Goal: Information Seeking & Learning: Learn about a topic

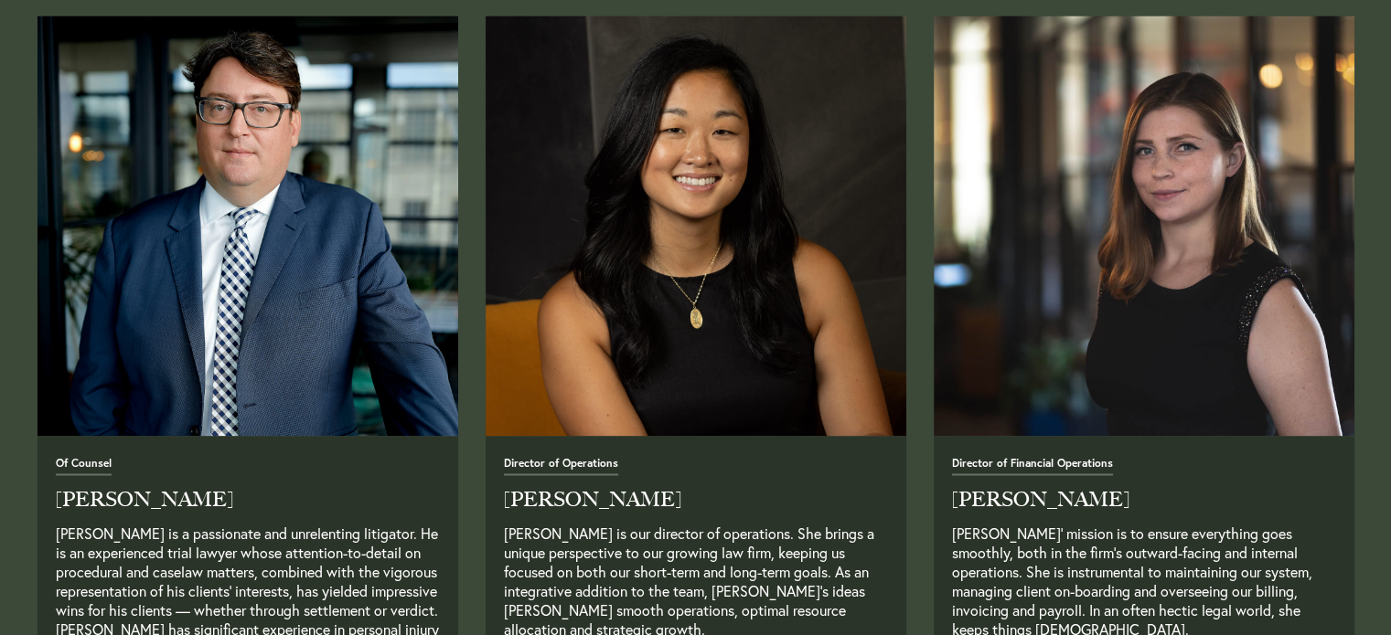
scroll to position [3006, 0]
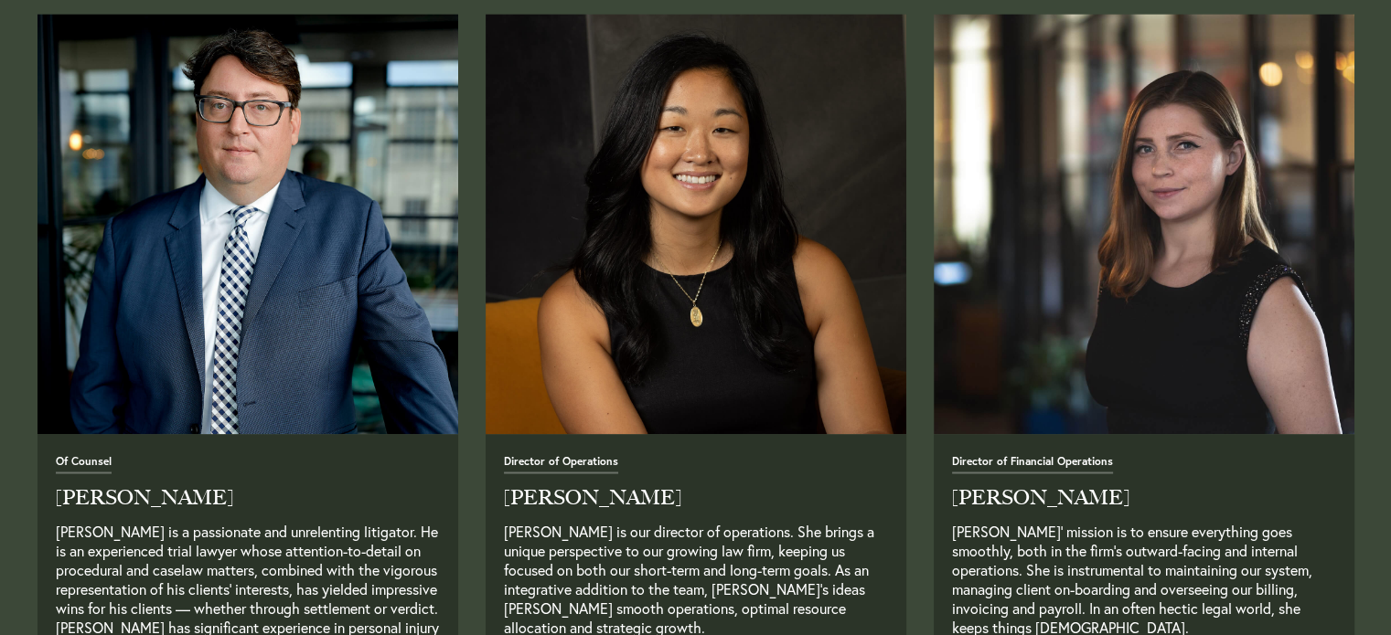
click at [995, 464] on span "Director of Financial Operations" at bounding box center [1032, 464] width 161 height 17
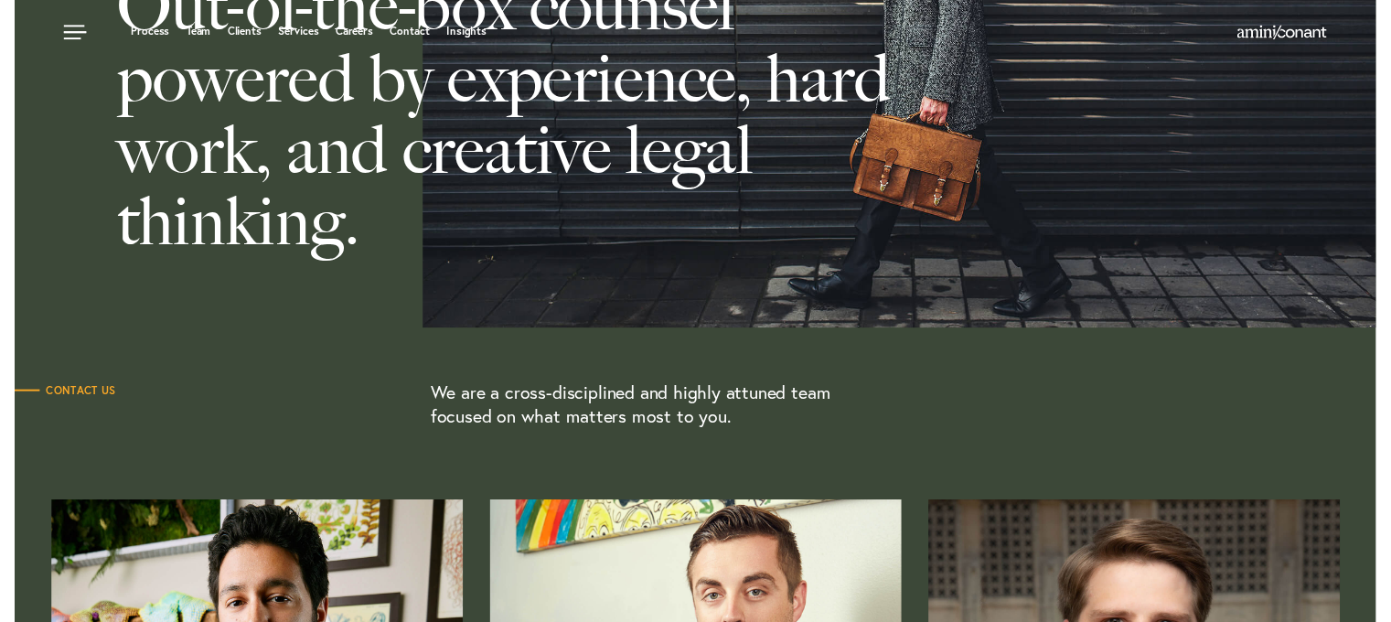
scroll to position [0, 0]
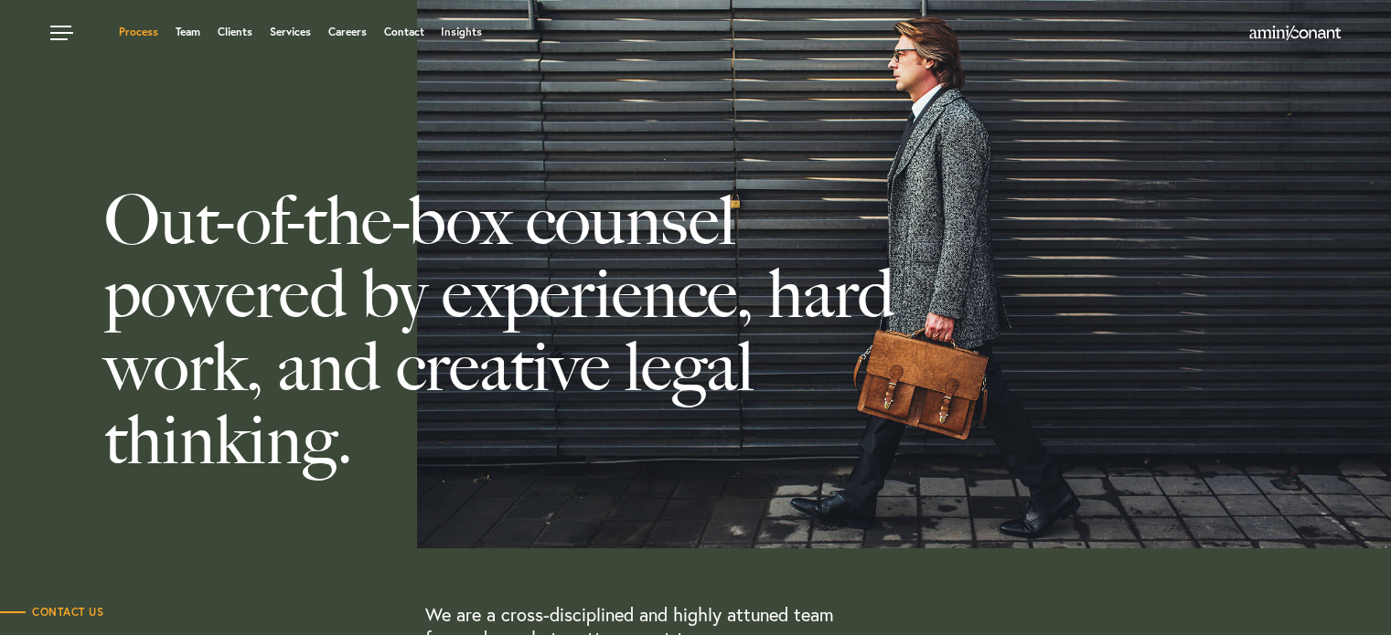
click at [150, 37] on link "Process" at bounding box center [138, 32] width 39 height 11
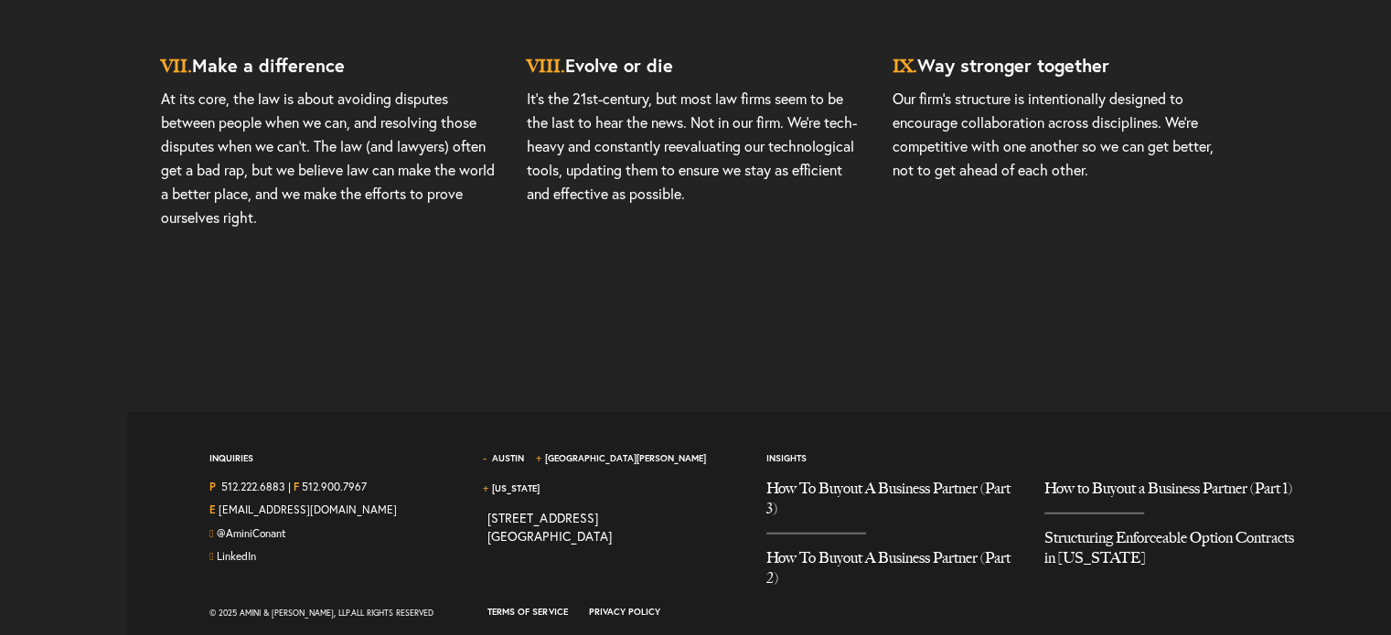
scroll to position [4654, 0]
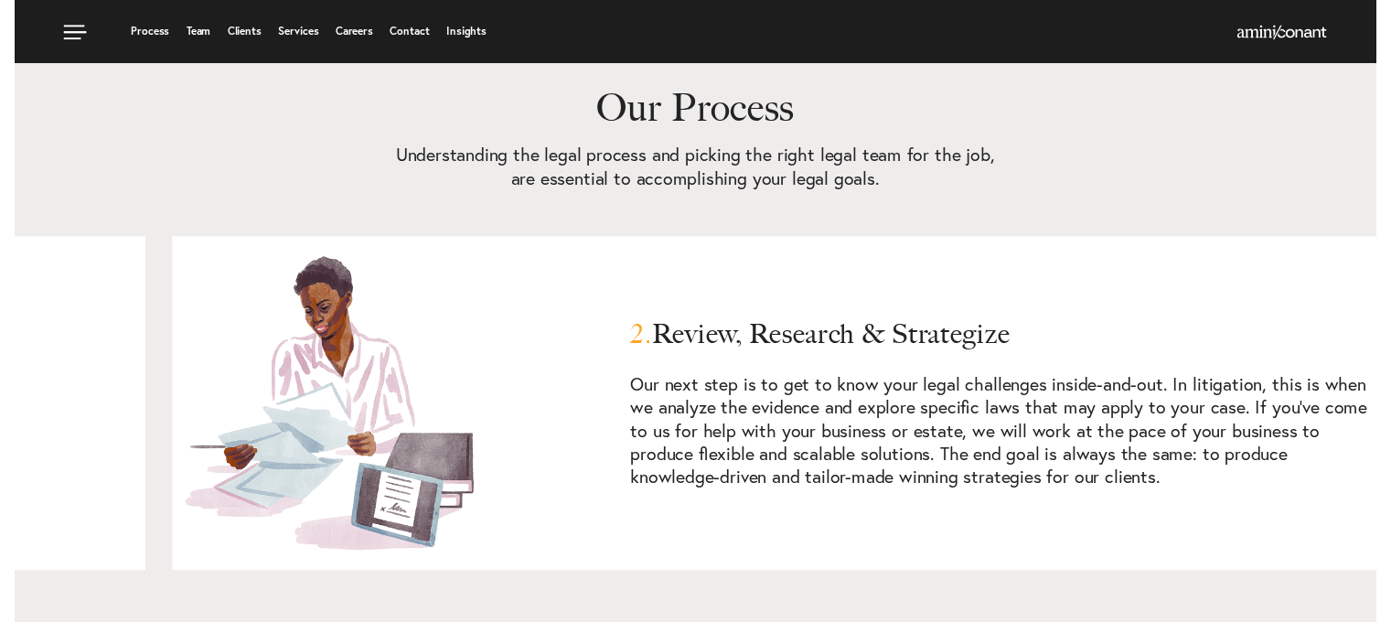
scroll to position [1033, 0]
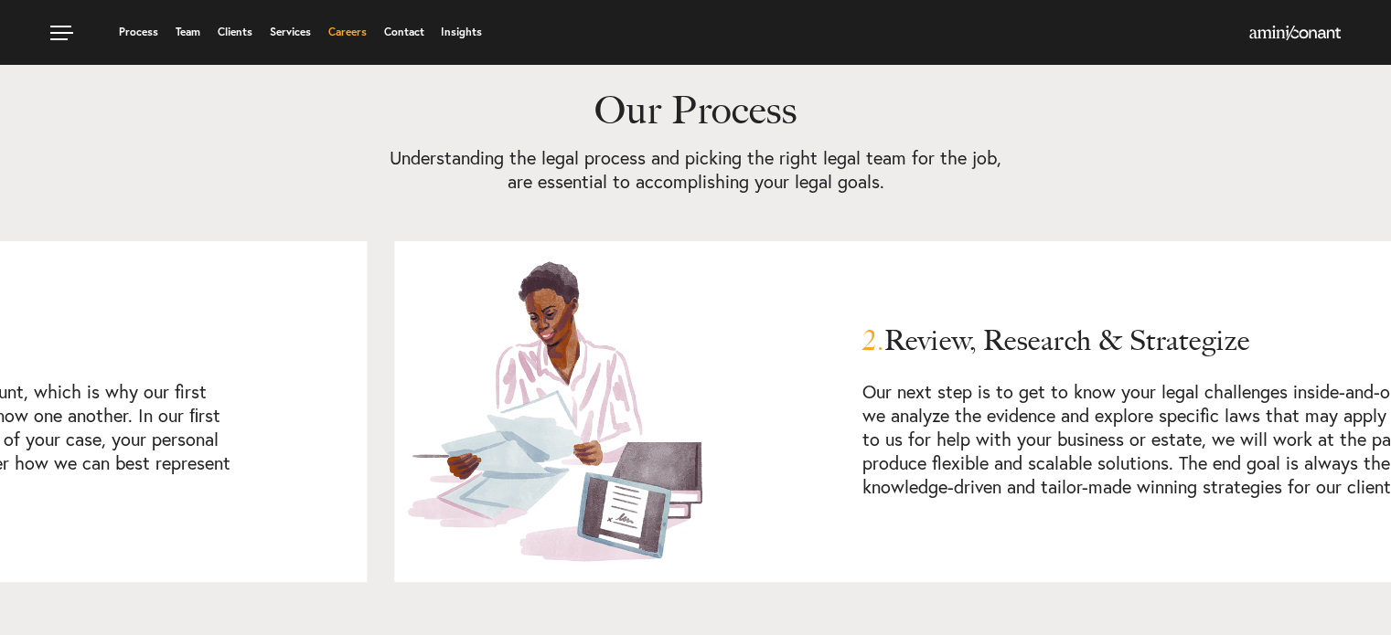
click at [342, 32] on link "Careers" at bounding box center [347, 32] width 38 height 11
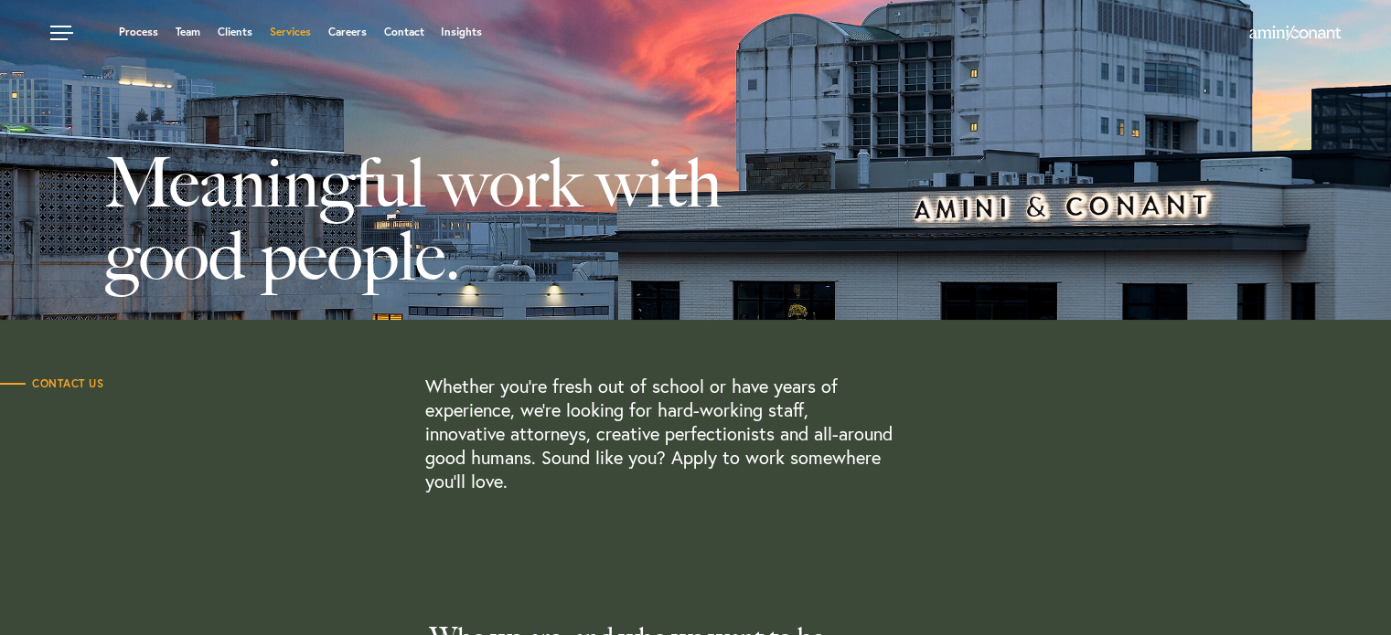
click at [276, 36] on link "Services" at bounding box center [290, 32] width 41 height 11
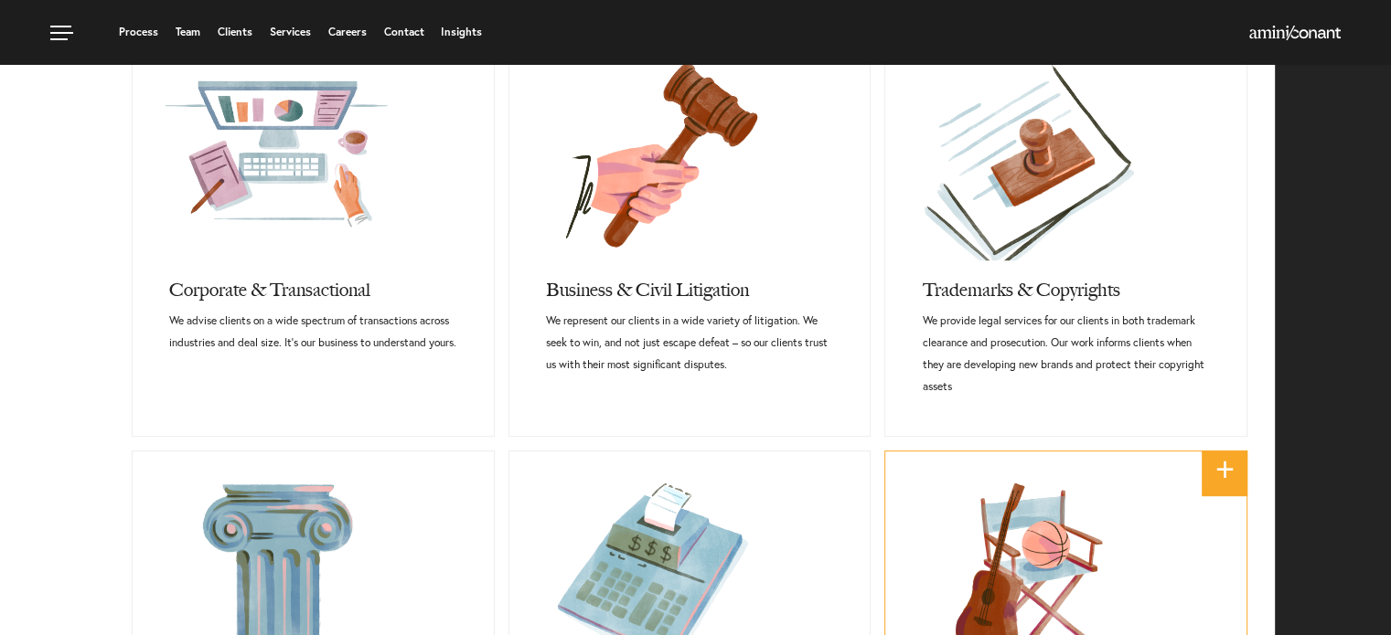
scroll to position [804, 0]
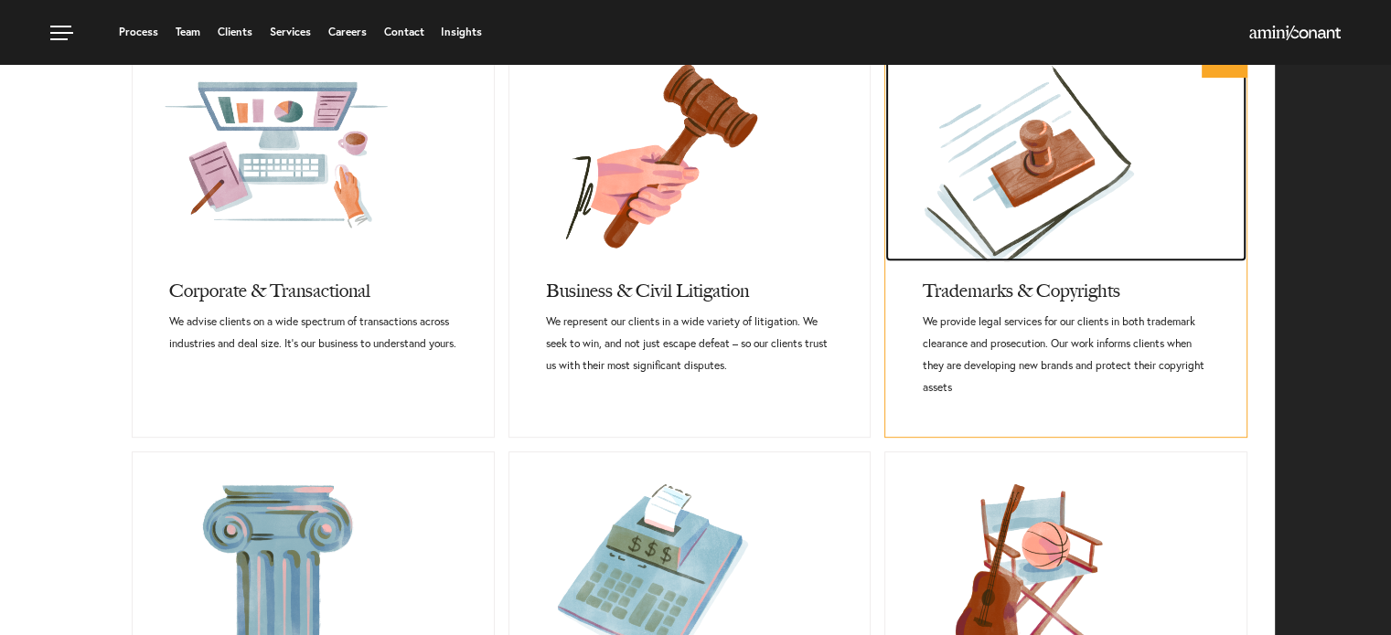
click at [1012, 218] on link at bounding box center [1065, 147] width 361 height 229
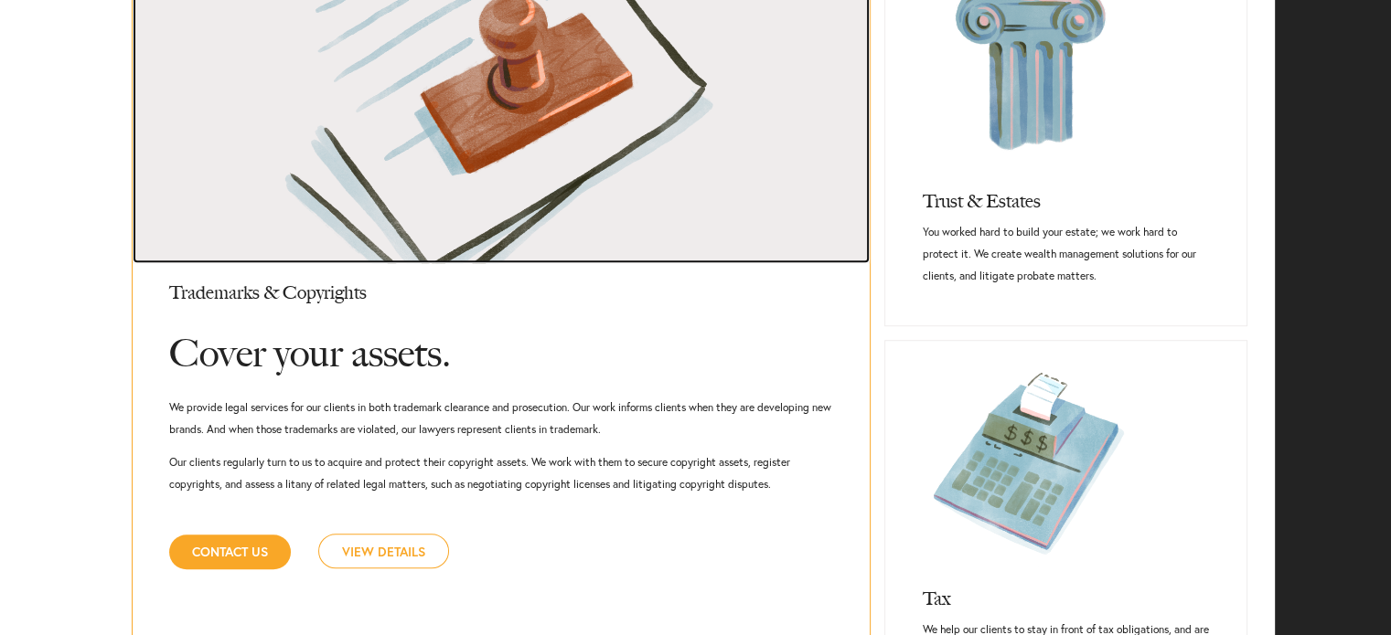
scroll to position [1294, 0]
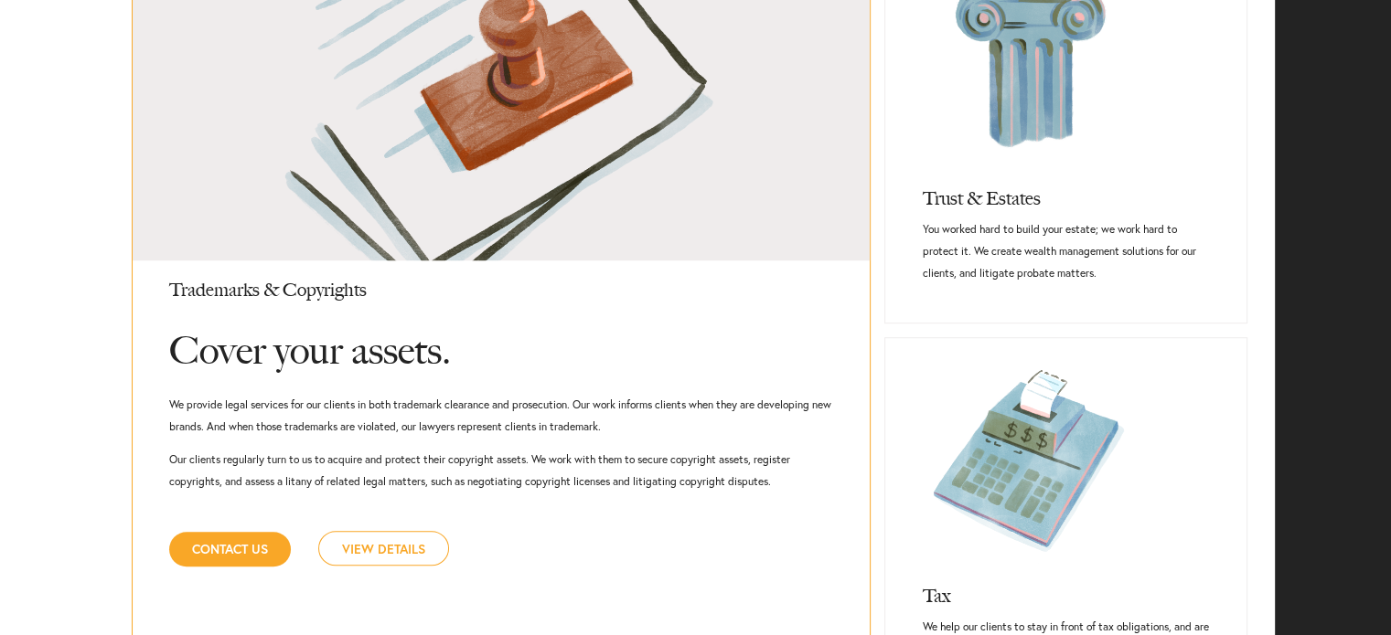
click at [391, 548] on link "View Details" at bounding box center [383, 548] width 131 height 35
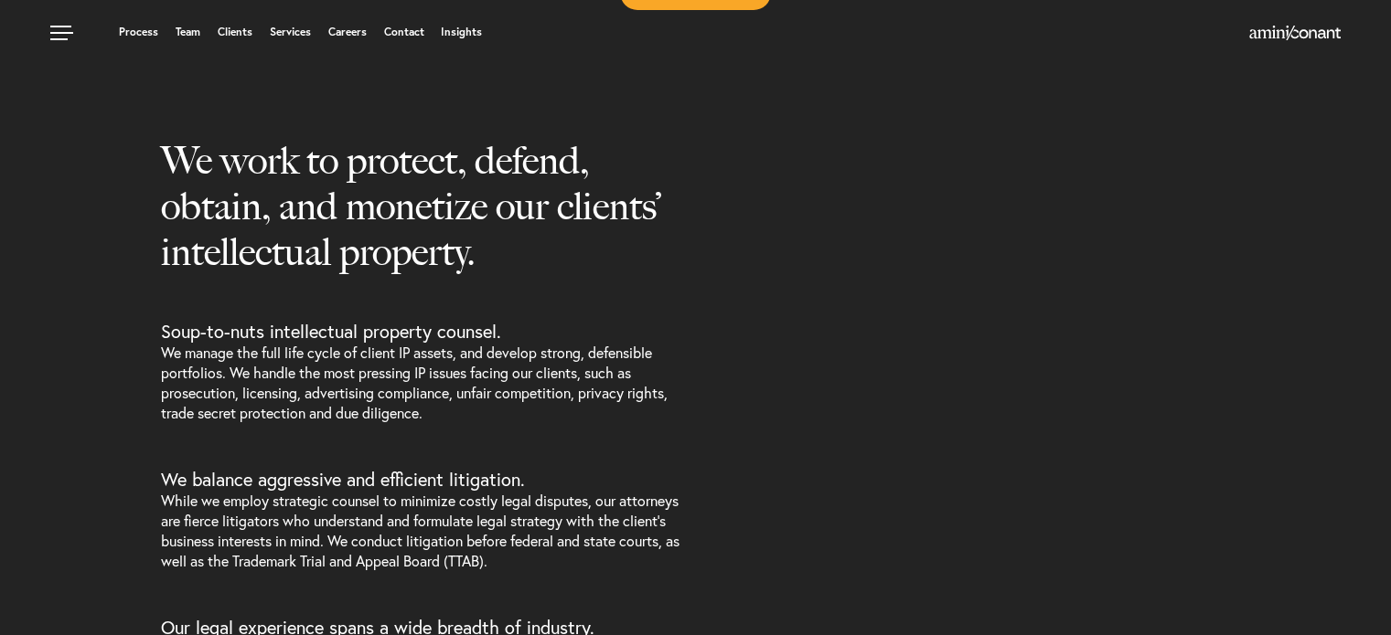
select select "Austin"
select select "Trademark"
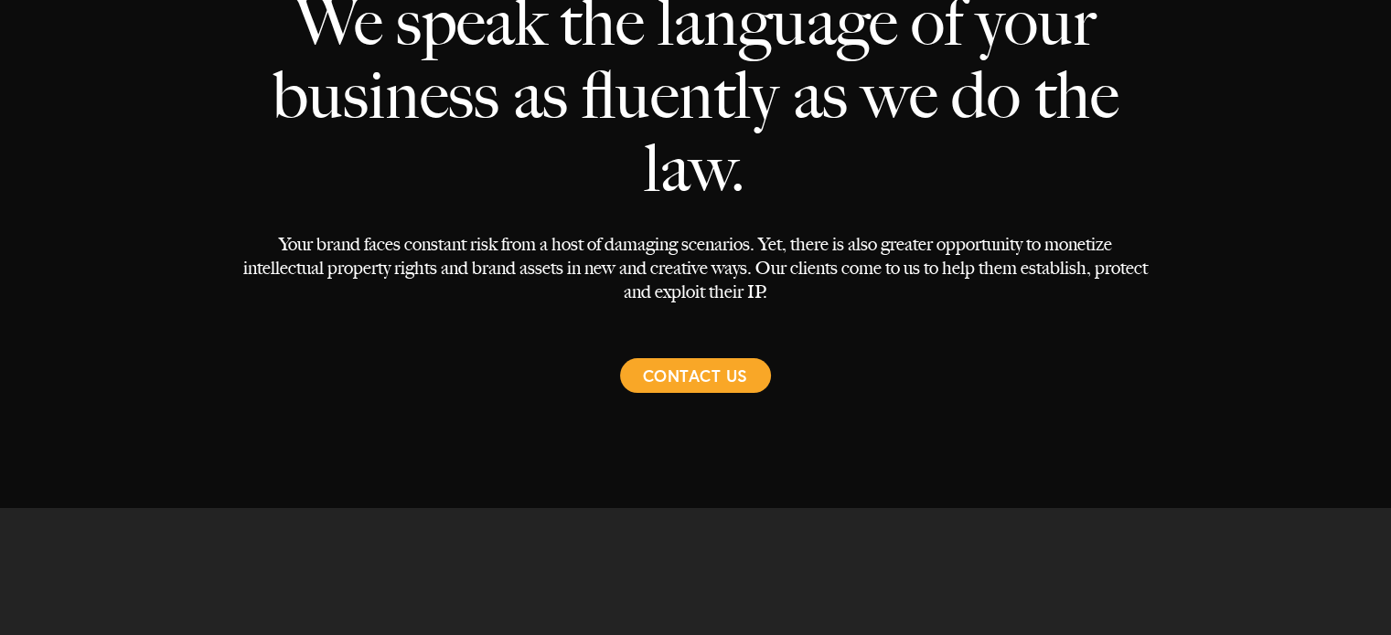
select select "Austin"
select select "Trademark"
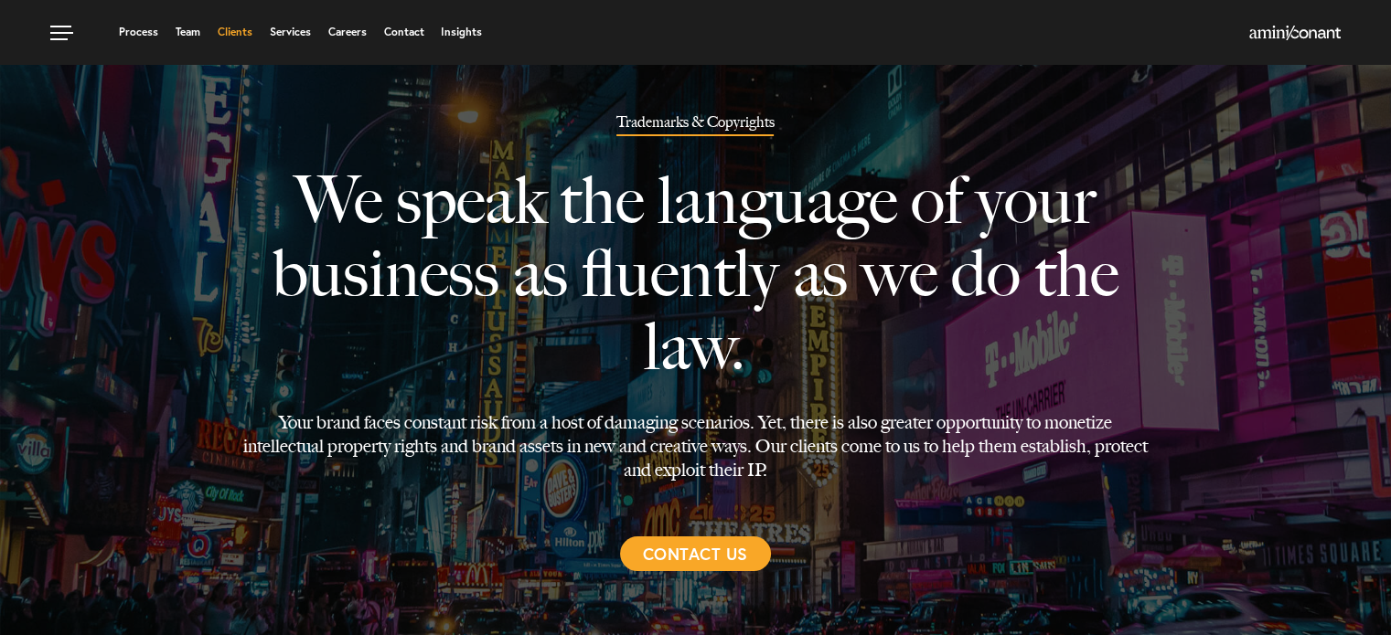
click at [226, 36] on link "Clients" at bounding box center [235, 32] width 35 height 11
